Goal: Navigation & Orientation: Find specific page/section

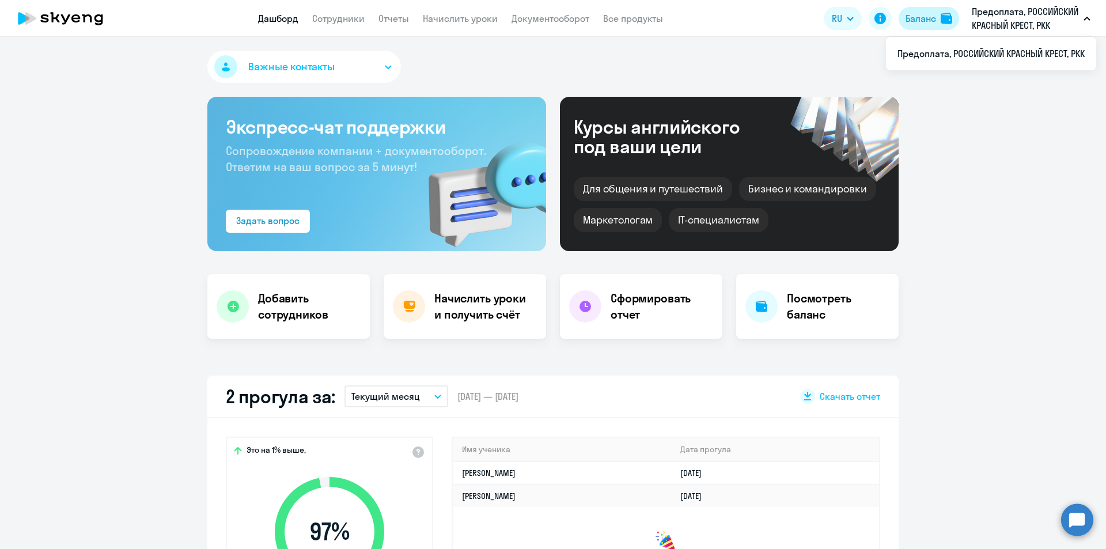
click at [936, 15] on button "Баланс" at bounding box center [928, 18] width 60 height 23
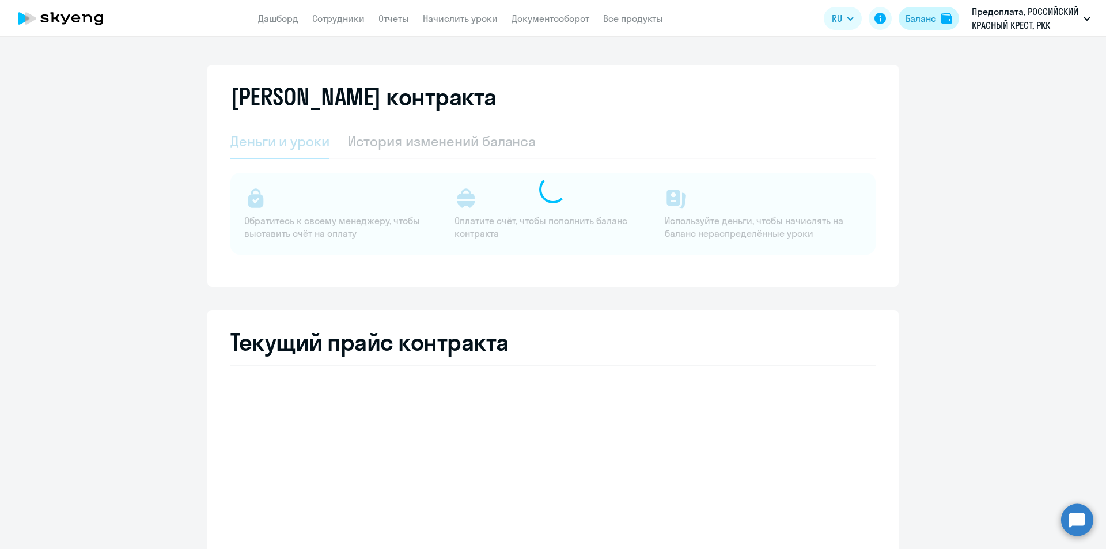
select select "english_adult_not_native_speaker"
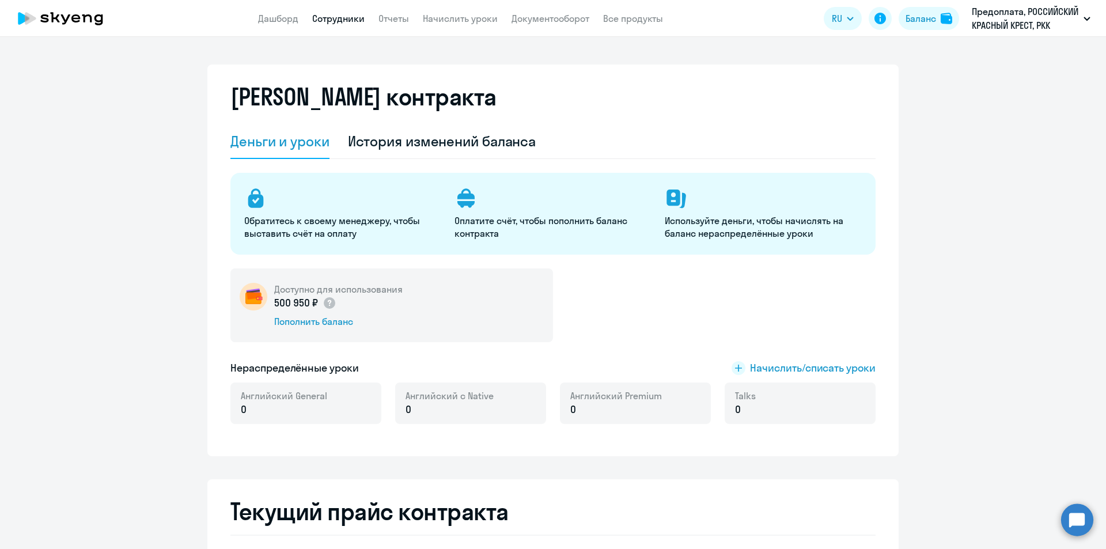
click at [322, 17] on link "Сотрудники" at bounding box center [338, 19] width 52 height 12
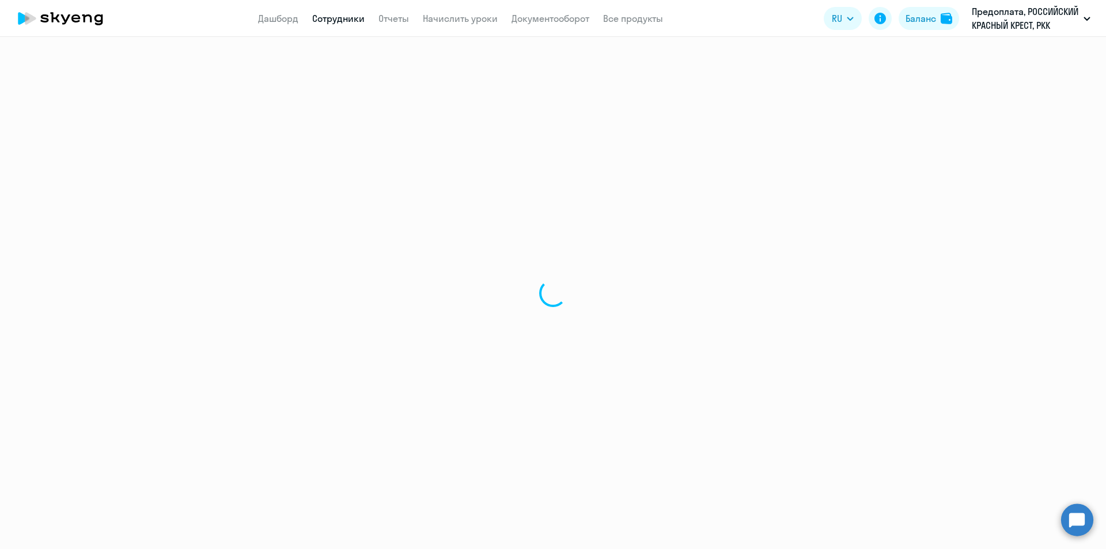
select select "30"
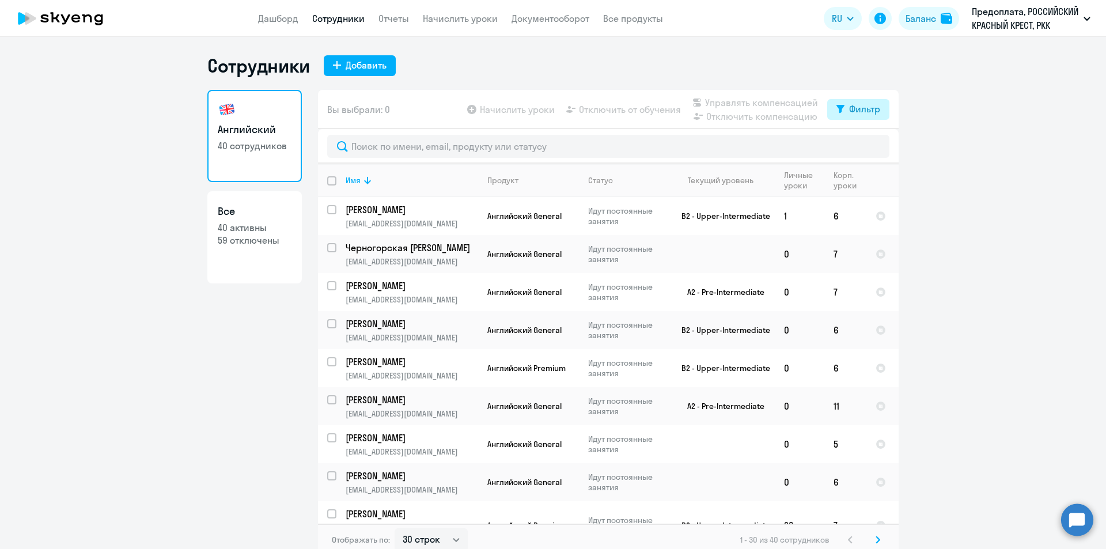
click at [855, 108] on div "Фильтр" at bounding box center [864, 109] width 31 height 14
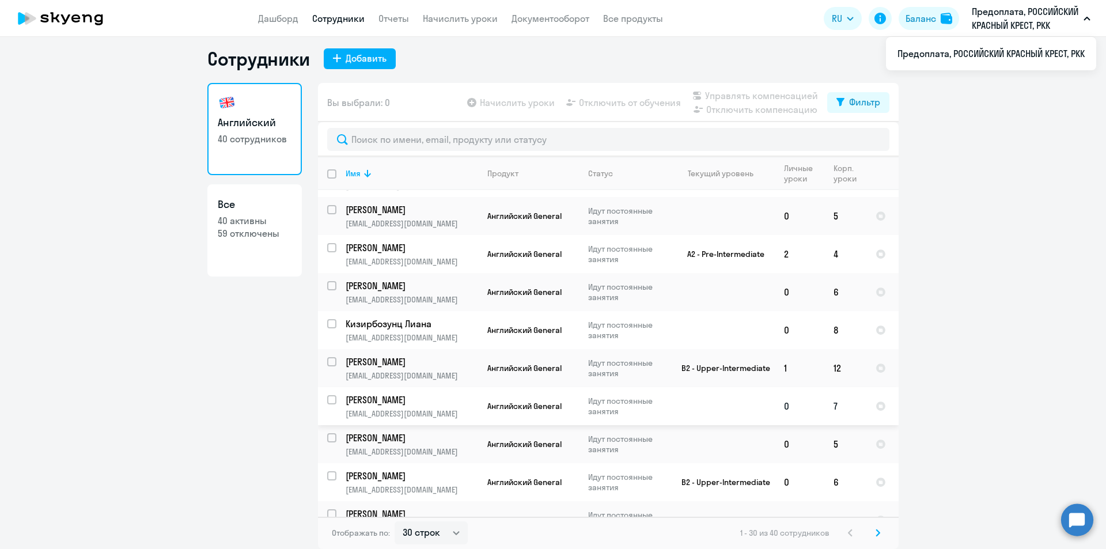
scroll to position [814, 0]
drag, startPoint x: 873, startPoint y: 529, endPoint x: 862, endPoint y: 529, distance: 10.9
click at [875, 529] on icon at bounding box center [877, 533] width 5 height 8
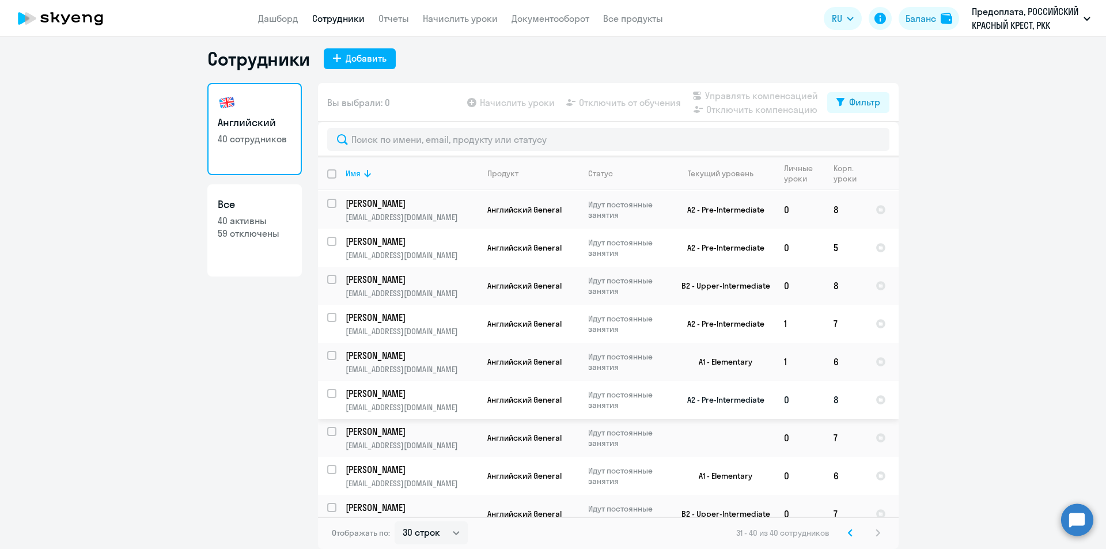
scroll to position [54, 0]
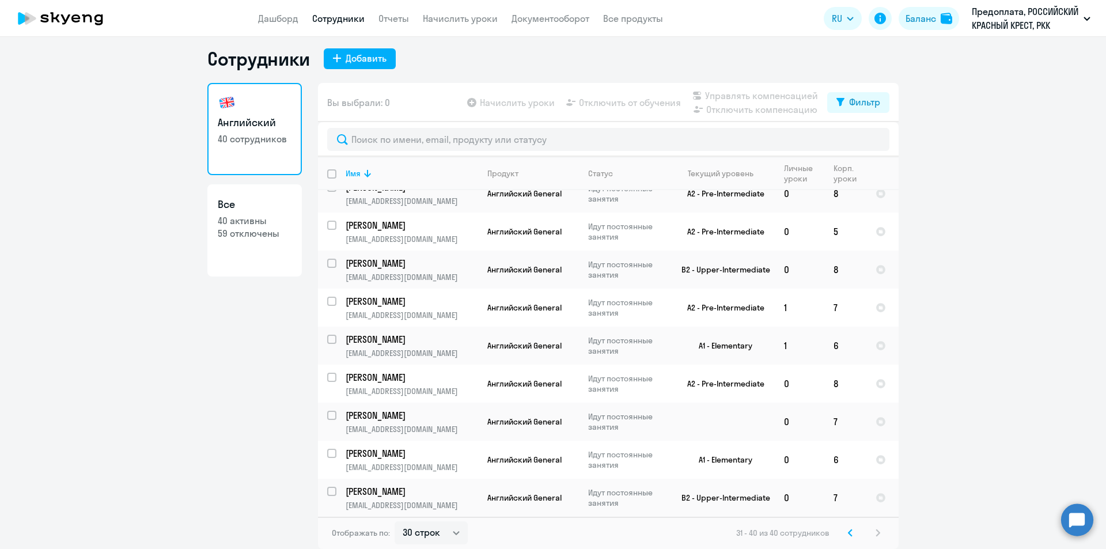
click at [1045, 246] on ng-component "Сотрудники Добавить Английский 40 сотрудников Все 40 активны 59 отключены Вы вы…" at bounding box center [553, 298] width 1106 height 502
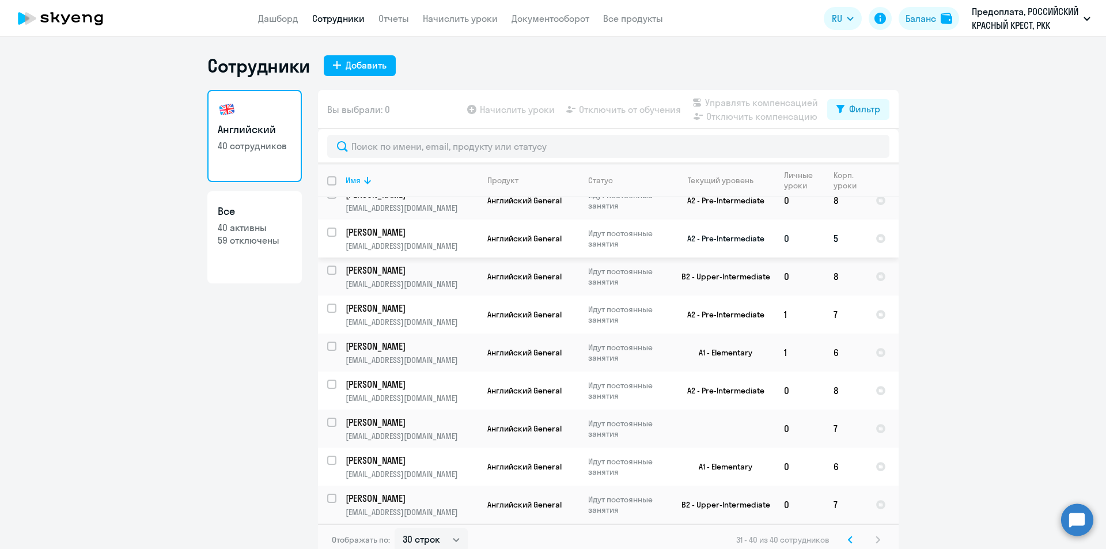
scroll to position [0, 0]
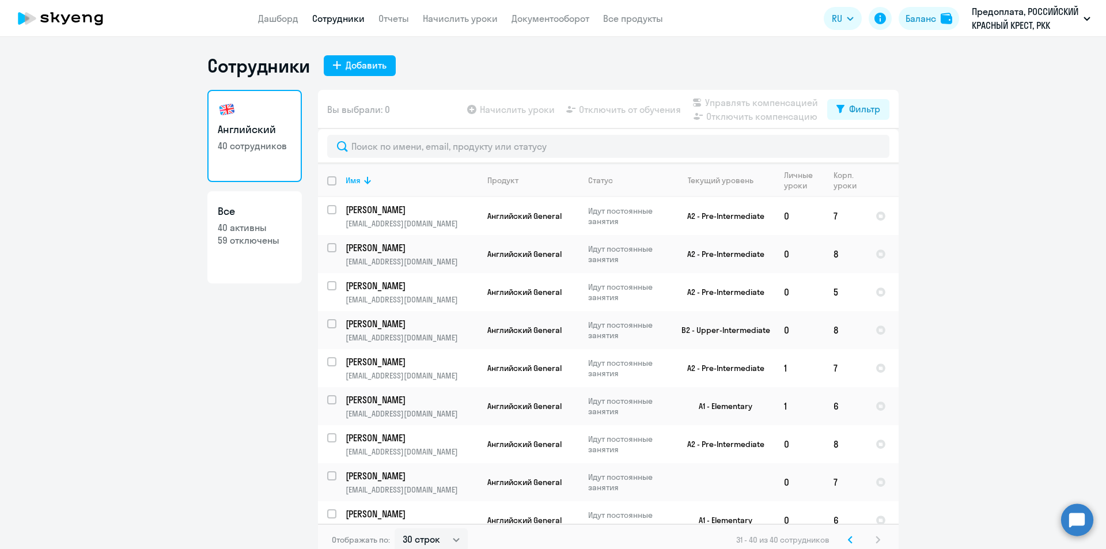
click at [851, 539] on svg-icon at bounding box center [850, 540] width 14 height 14
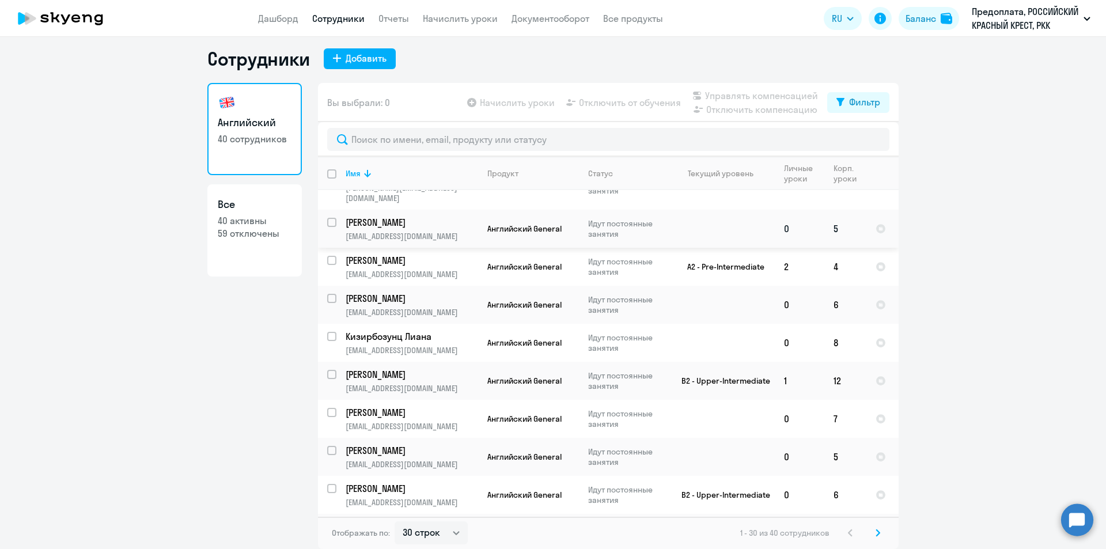
scroll to position [814, 0]
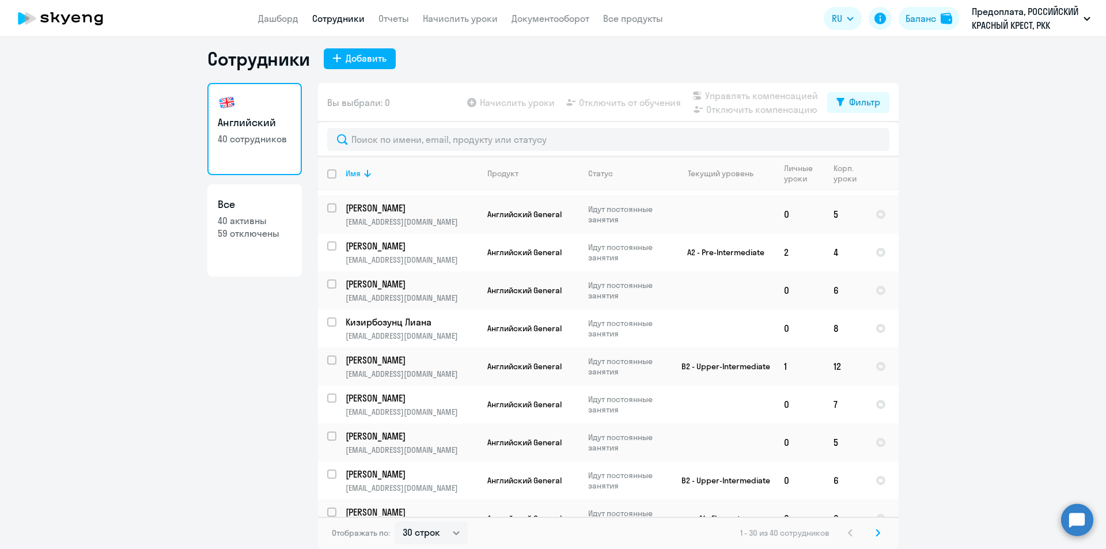
click at [871, 527] on svg-icon at bounding box center [878, 533] width 14 height 14
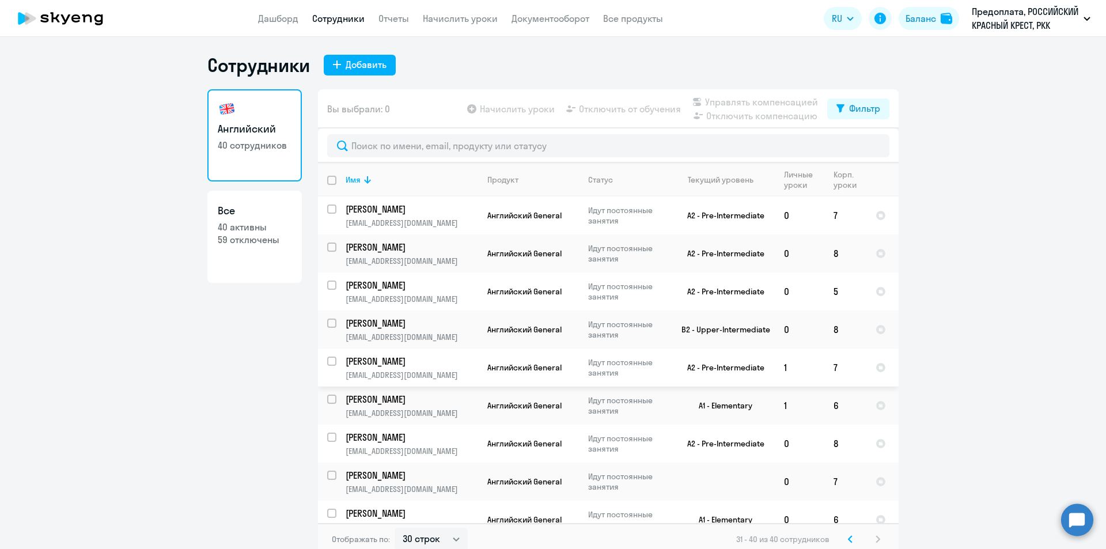
scroll to position [0, 0]
click at [913, 295] on ng-component "Сотрудники Добавить Английский 40 сотрудников Все 40 активны 59 отключены Вы вы…" at bounding box center [553, 305] width 1106 height 502
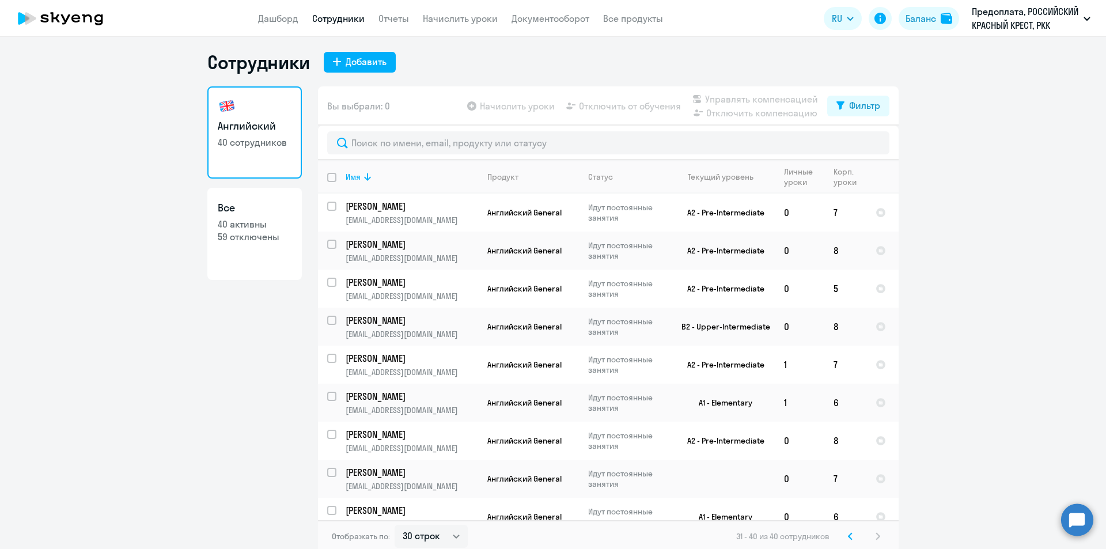
scroll to position [7, 0]
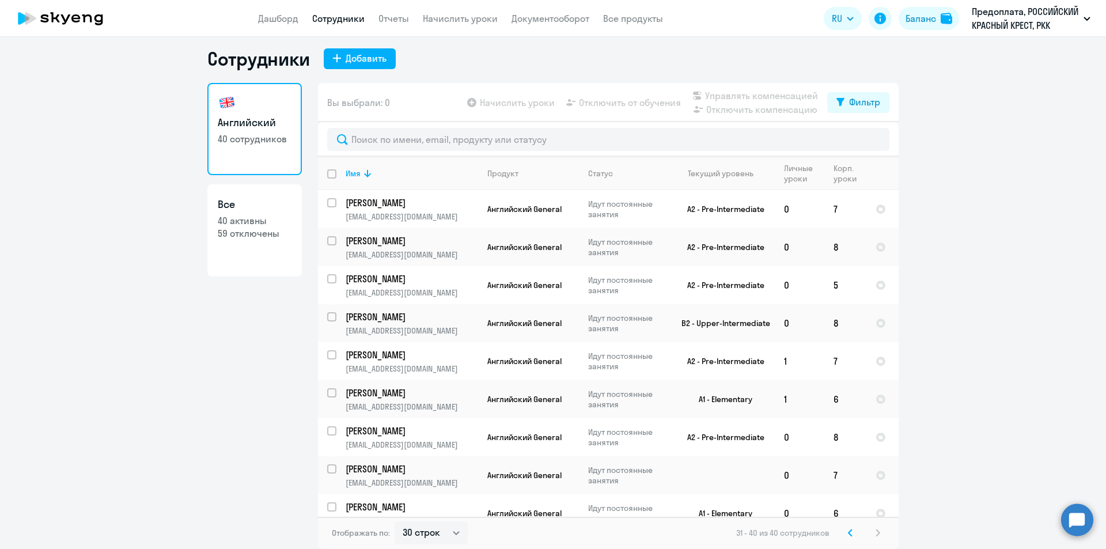
click at [848, 533] on icon at bounding box center [850, 533] width 5 height 8
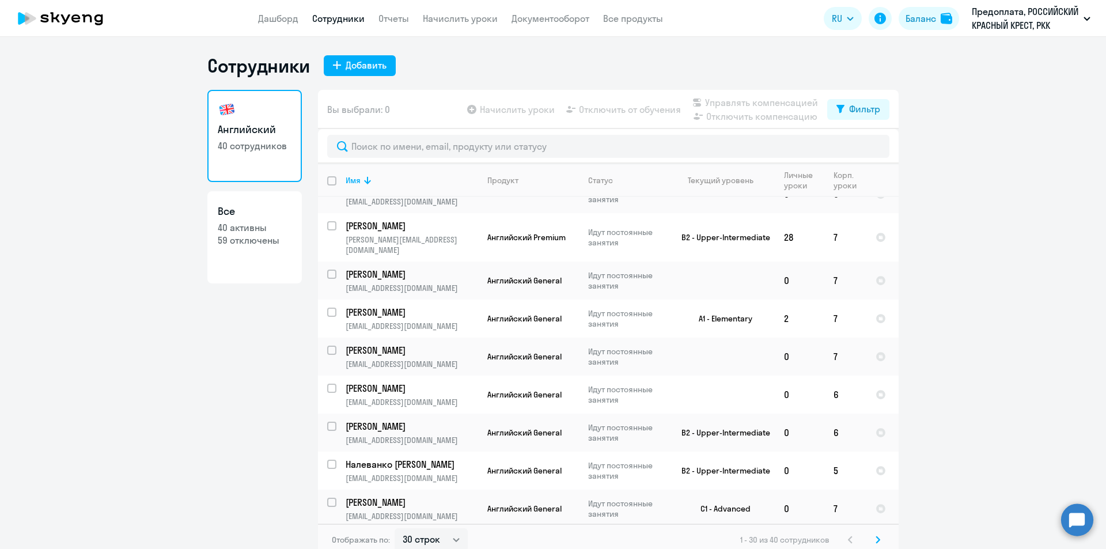
scroll to position [345, 0]
